Goal: Use online tool/utility: Use online tool/utility

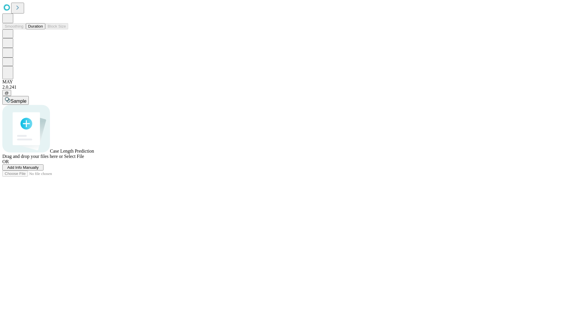
click at [43, 29] on button "Duration" at bounding box center [35, 26] width 19 height 6
click at [84, 159] on span "Select File" at bounding box center [74, 156] width 20 height 5
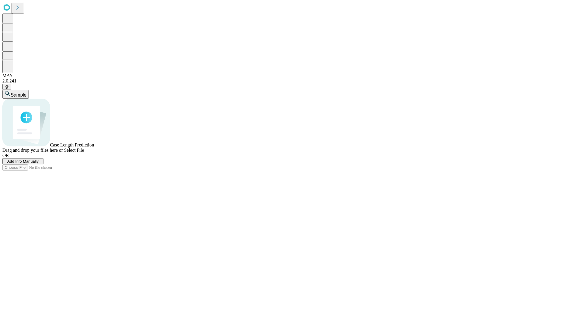
click at [84, 153] on span "Select File" at bounding box center [74, 150] width 20 height 5
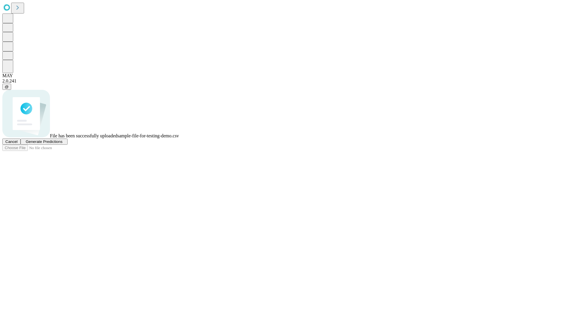
click at [62, 144] on span "Generate Predictions" at bounding box center [44, 142] width 37 height 4
